Goal: Task Accomplishment & Management: Use online tool/utility

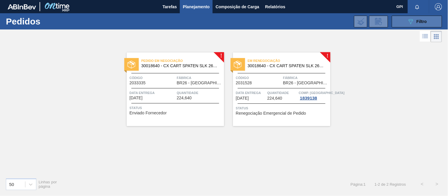
click at [406, 18] on button "089F7B8B-B2A5-4AFE-B5C0-19BA573D28AC Filtro" at bounding box center [417, 22] width 50 height 12
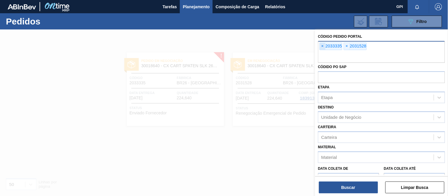
click at [323, 46] on span "×" at bounding box center [323, 46] width 6 height 7
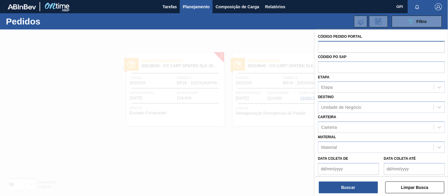
paste input "text"
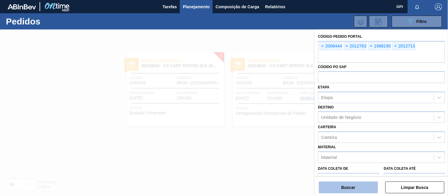
click at [347, 192] on button "Buscar" at bounding box center [348, 188] width 59 height 12
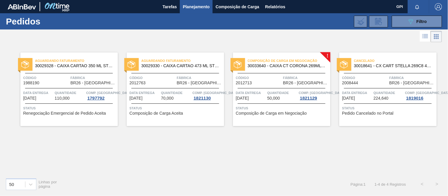
click at [285, 82] on span "BR26 - Uberlândia" at bounding box center [306, 83] width 46 height 4
click at [408, 25] on icon "089F7B8B-B2A5-4AFE-B5C0-19BA573D28AC" at bounding box center [410, 21] width 7 height 7
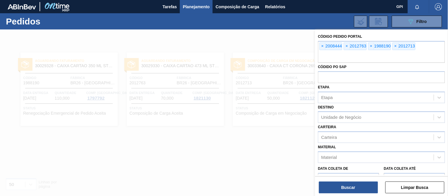
click at [317, 46] on div "Código Pedido Portal × 2008444 × 2012763 × 1988190 × 2012713 Códido PO SAP Etap…" at bounding box center [381, 134] width 133 height 209
click at [321, 46] on span "×" at bounding box center [323, 46] width 6 height 7
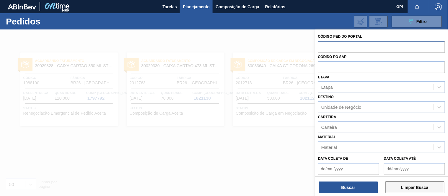
paste input "2012713"
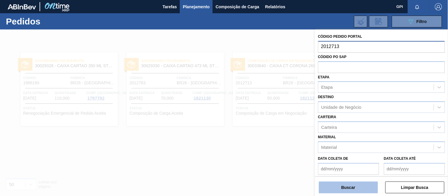
type input "2012713"
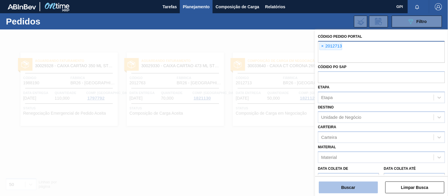
click at [364, 187] on button "Buscar" at bounding box center [348, 188] width 59 height 12
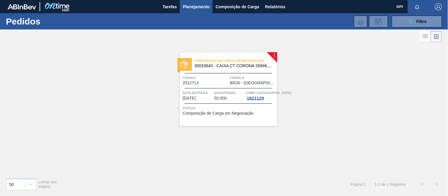
click at [227, 83] on div "Código 2012713" at bounding box center [206, 80] width 46 height 10
click at [410, 16] on button "089F7B8B-B2A5-4AFE-B5C0-19BA573D28AC Filtro" at bounding box center [417, 22] width 50 height 12
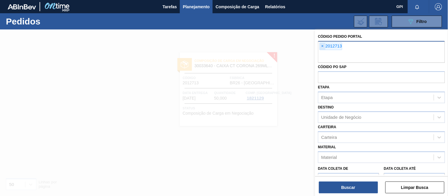
click at [321, 46] on span "×" at bounding box center [323, 46] width 6 height 7
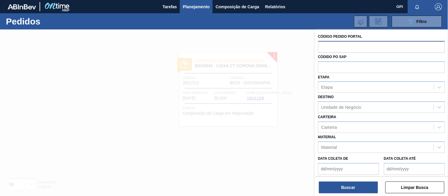
paste input "text"
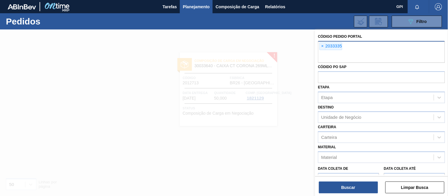
click at [376, 46] on div "× 2033335" at bounding box center [381, 52] width 127 height 22
paste input "text"
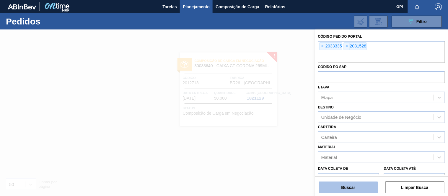
click at [337, 187] on button "Buscar" at bounding box center [348, 188] width 59 height 12
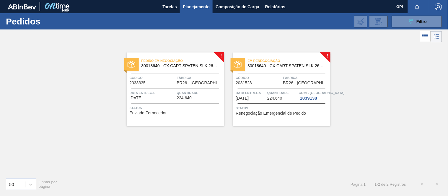
click at [251, 73] on div at bounding box center [282, 73] width 88 height 0
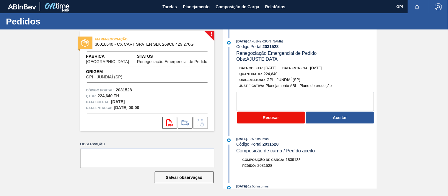
click at [263, 121] on button "Recusar" at bounding box center [271, 118] width 68 height 12
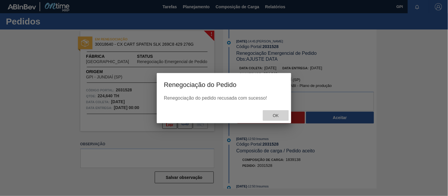
click at [277, 114] on span "Ok" at bounding box center [275, 115] width 15 height 5
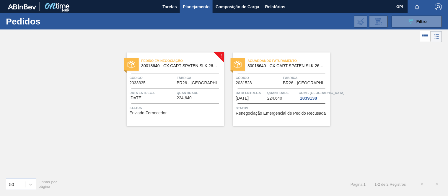
click at [173, 78] on span "Código" at bounding box center [153, 78] width 46 height 6
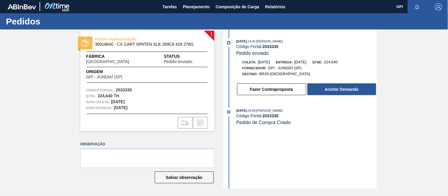
click at [118, 86] on div "PEDIDO EM NEGOCIAÇÃO 30018640 - CX CART SPATEN SLK 269C8 429 276G Fábrica Uberl…" at bounding box center [147, 81] width 134 height 100
copy strong "2033335"
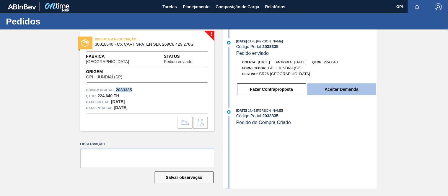
click at [330, 93] on button "Aceitar Demanda" at bounding box center [342, 90] width 69 height 12
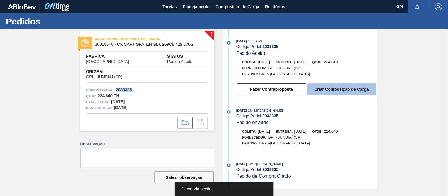
click at [331, 87] on button "Criar Composição de Carga" at bounding box center [342, 90] width 69 height 12
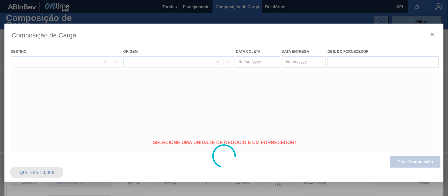
type coleta "[DATE]"
type entrega "[DATE]"
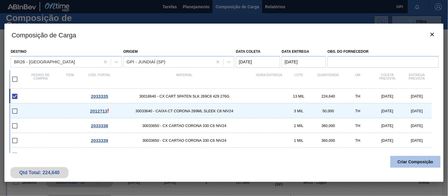
click at [408, 164] on button "Criar Composição" at bounding box center [416, 162] width 50 height 12
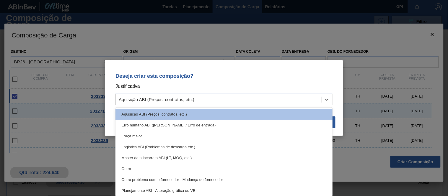
click at [307, 99] on div "Aquisição ABI (Preços, contratos, etc.)" at bounding box center [219, 100] width 206 height 9
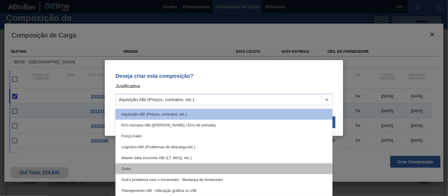
click at [203, 171] on div "Outro" at bounding box center [224, 169] width 217 height 11
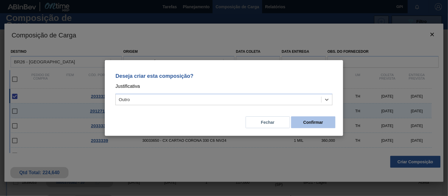
click at [306, 120] on button "Confirmar" at bounding box center [313, 123] width 44 height 12
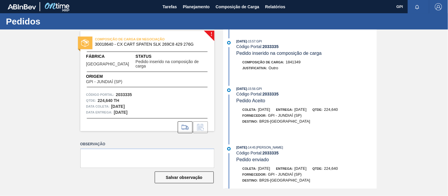
click at [411, 99] on div "! COMPOSIÇÃO DE CARGA EM NEGOCIAÇÃO 30018640 - CX CART SPATEN SLK 269C8 429 276…" at bounding box center [224, 110] width 448 height 160
